Goal: Information Seeking & Learning: Find specific fact

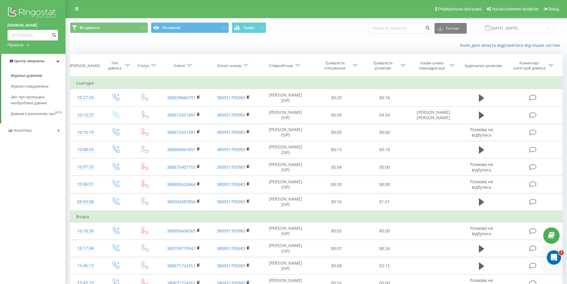
type input "0670099005"
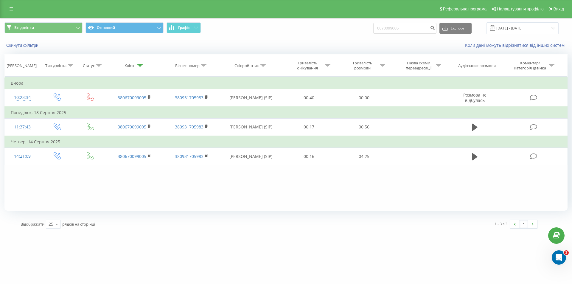
click at [270, 36] on div "Всі дзвінки Основний Графік 0670099005 Експорт .csv .xls .xlsx [DATE] - [DATE]" at bounding box center [285, 28] width 571 height 20
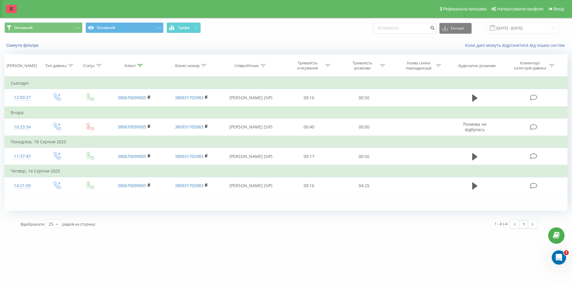
click at [13, 6] on link at bounding box center [11, 9] width 11 height 8
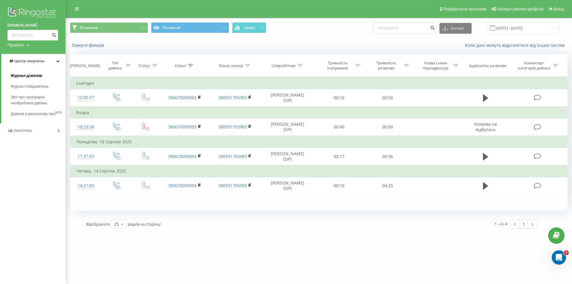
click at [41, 77] on span "Журнал дзвінків" at bounding box center [27, 76] width 32 height 6
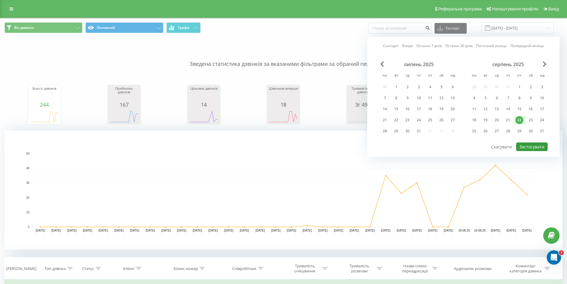
click at [532, 147] on button "Застосувати" at bounding box center [532, 146] width 32 height 9
type input "22.08.2025 - 22.08.2025"
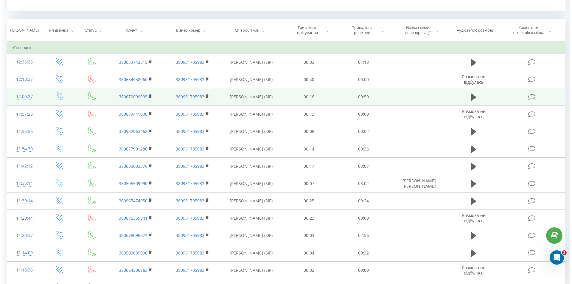
scroll to position [412, 0]
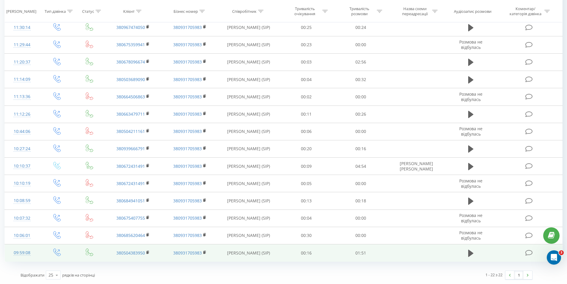
click at [529, 250] on icon at bounding box center [529, 253] width 7 height 6
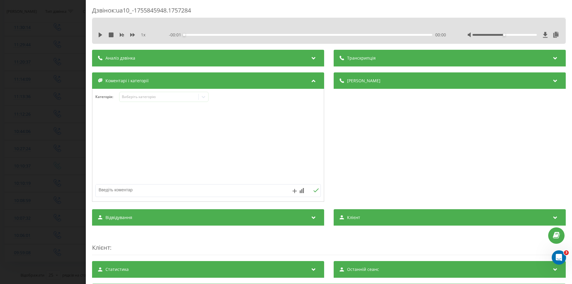
click at [310, 54] on icon at bounding box center [313, 57] width 7 height 6
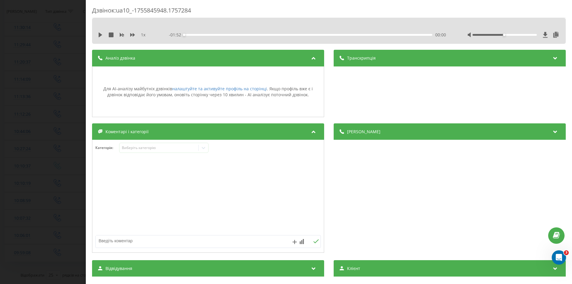
click at [388, 61] on div "Транскрипція" at bounding box center [450, 58] width 232 height 17
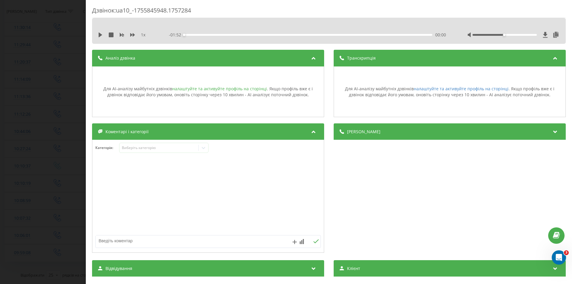
click at [241, 90] on link "налаштуйте та активуйте профіль на сторінці" at bounding box center [219, 89] width 95 height 6
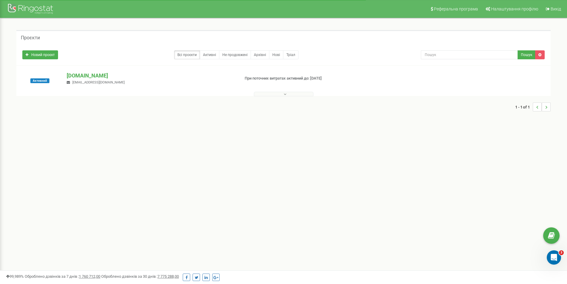
click at [170, 80] on div "brokbridge.UA bb15@brokbridge.com" at bounding box center [150, 78] width 177 height 13
click at [97, 73] on p "[DOMAIN_NAME]" at bounding box center [151, 76] width 168 height 8
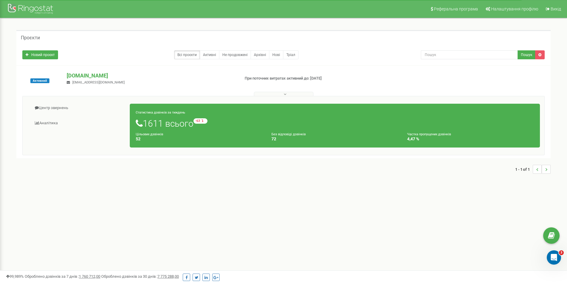
click at [165, 223] on div "Реферальна програма Налаштування профілю Вихід Проєкти Новий проєкт Всі проєкти…" at bounding box center [283, 178] width 567 height 357
